Goal: Information Seeking & Learning: Learn about a topic

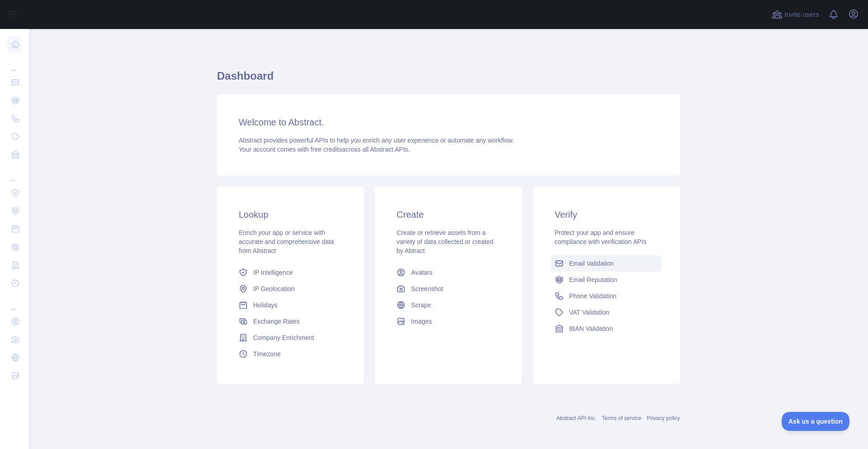
click at [592, 256] on link "Email Validation" at bounding box center [606, 263] width 111 height 16
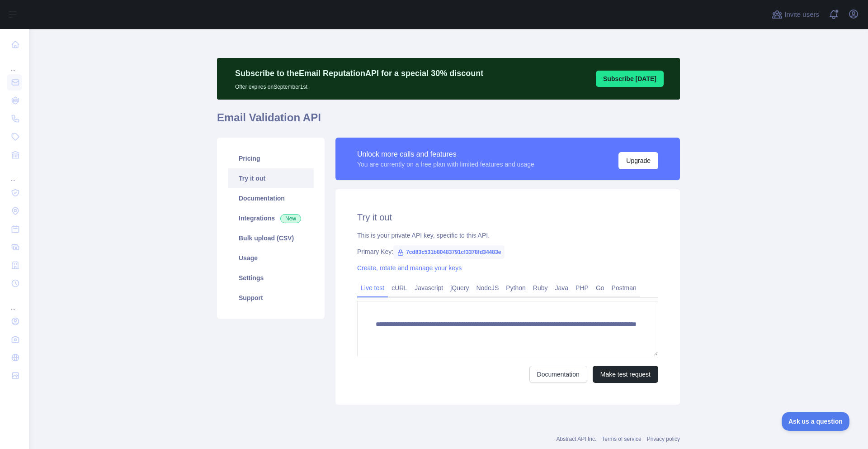
scroll to position [23, 0]
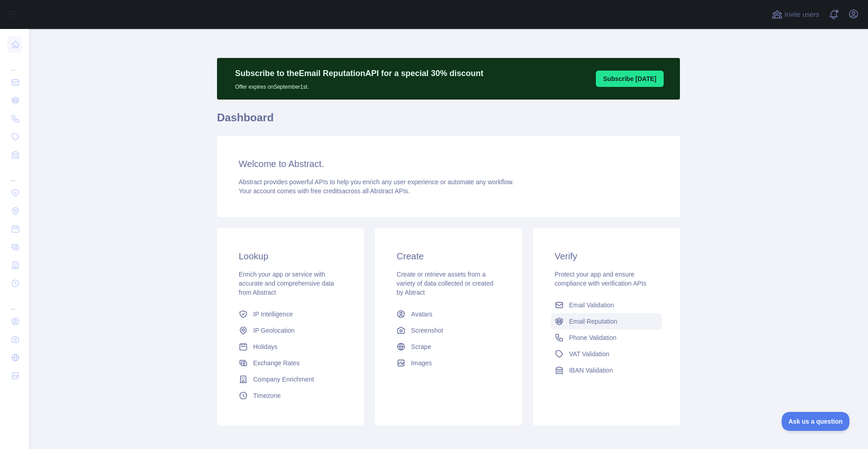
click at [586, 321] on span "Email Reputation" at bounding box center [593, 321] width 48 height 9
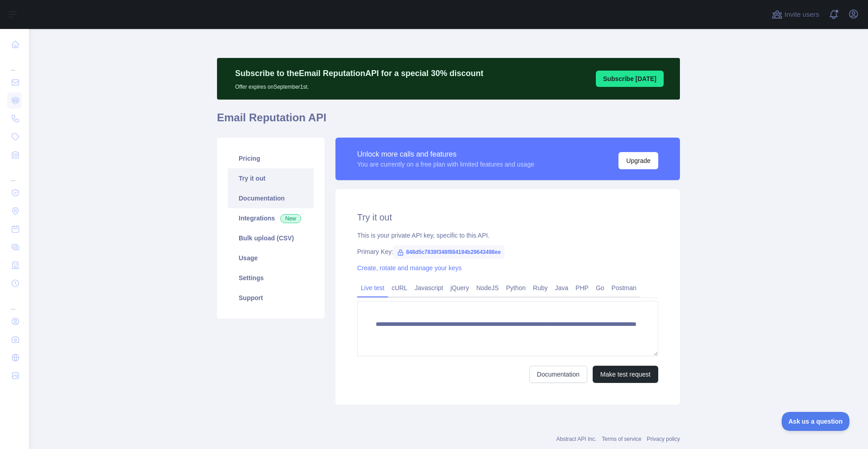
click at [272, 201] on link "Documentation" at bounding box center [271, 198] width 86 height 20
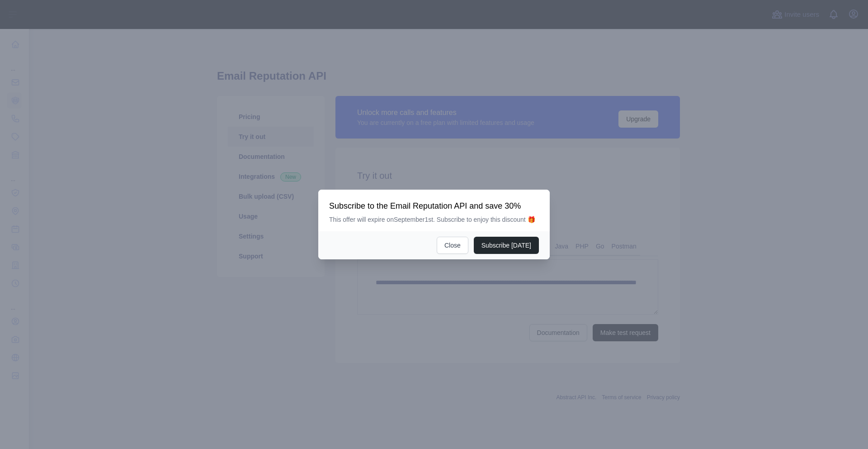
click at [441, 215] on p "This offer will expire on September 1st. Subscribe to enjoy this discount 🎁" at bounding box center [434, 219] width 210 height 9
click at [454, 248] on button "Close" at bounding box center [453, 244] width 32 height 17
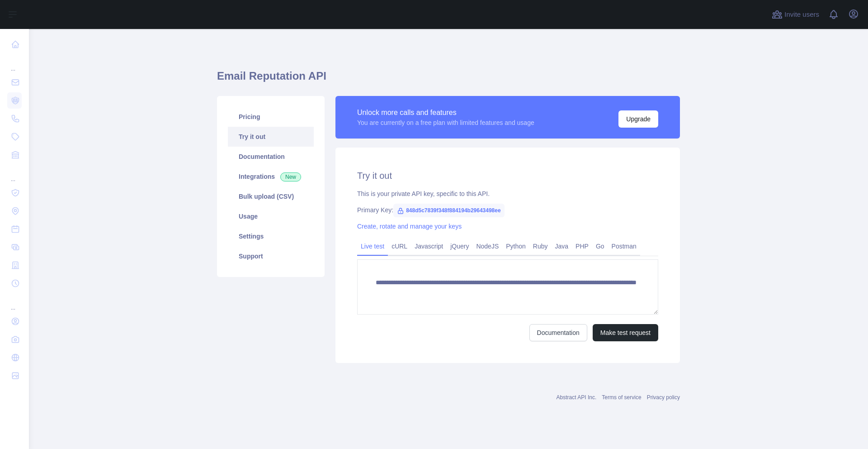
click at [447, 209] on span "848d5c7839f348f884194b29643498ee" at bounding box center [448, 210] width 111 height 14
copy span "848d5c7839f348f884194b29643498ee"
